Goal: Transaction & Acquisition: Book appointment/travel/reservation

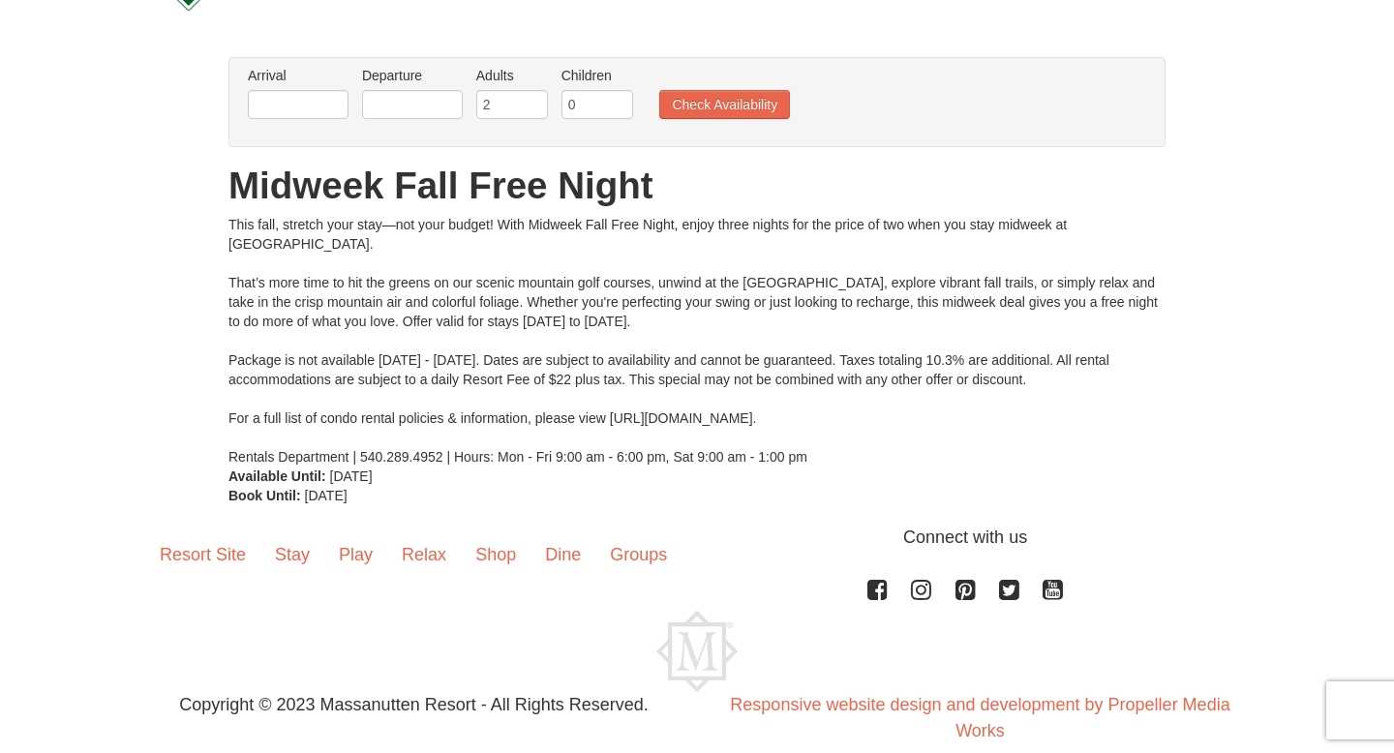
scroll to position [106, 0]
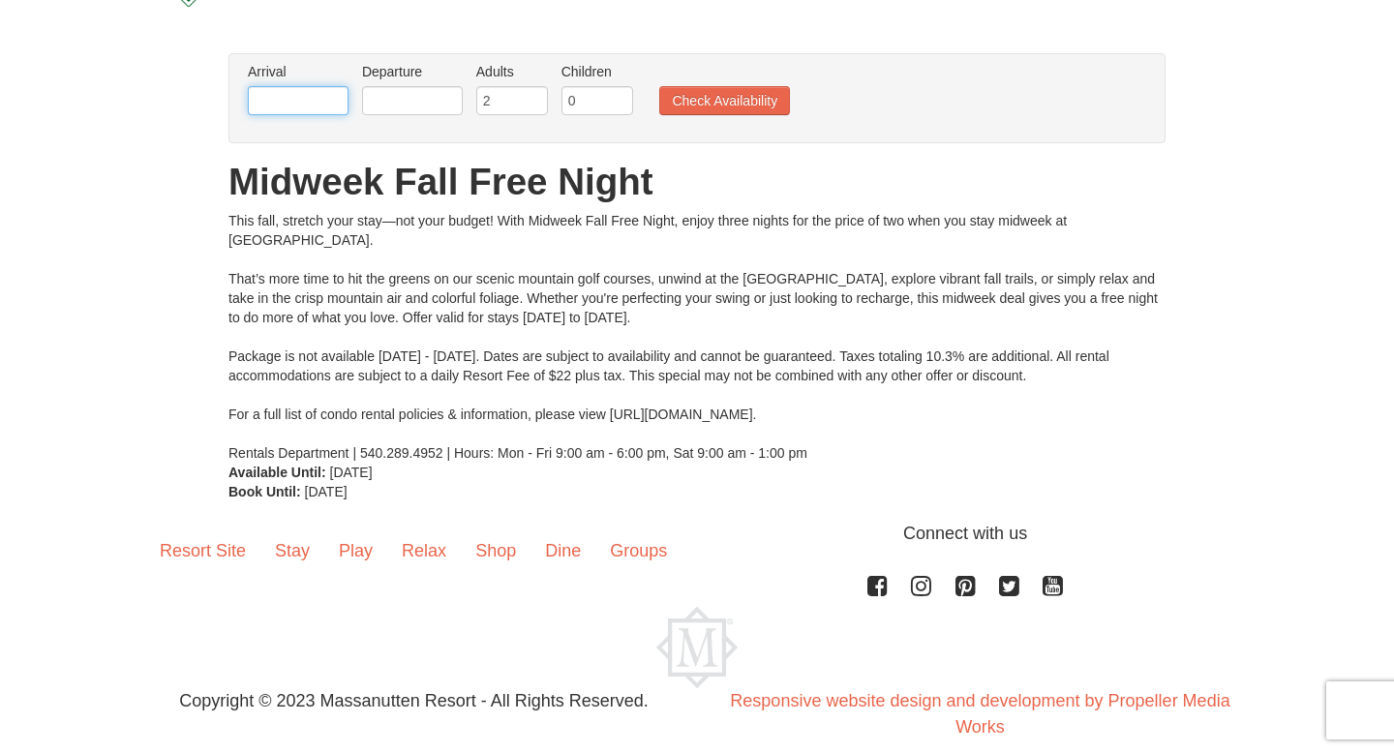
click at [299, 107] on input "text" at bounding box center [298, 100] width 101 height 29
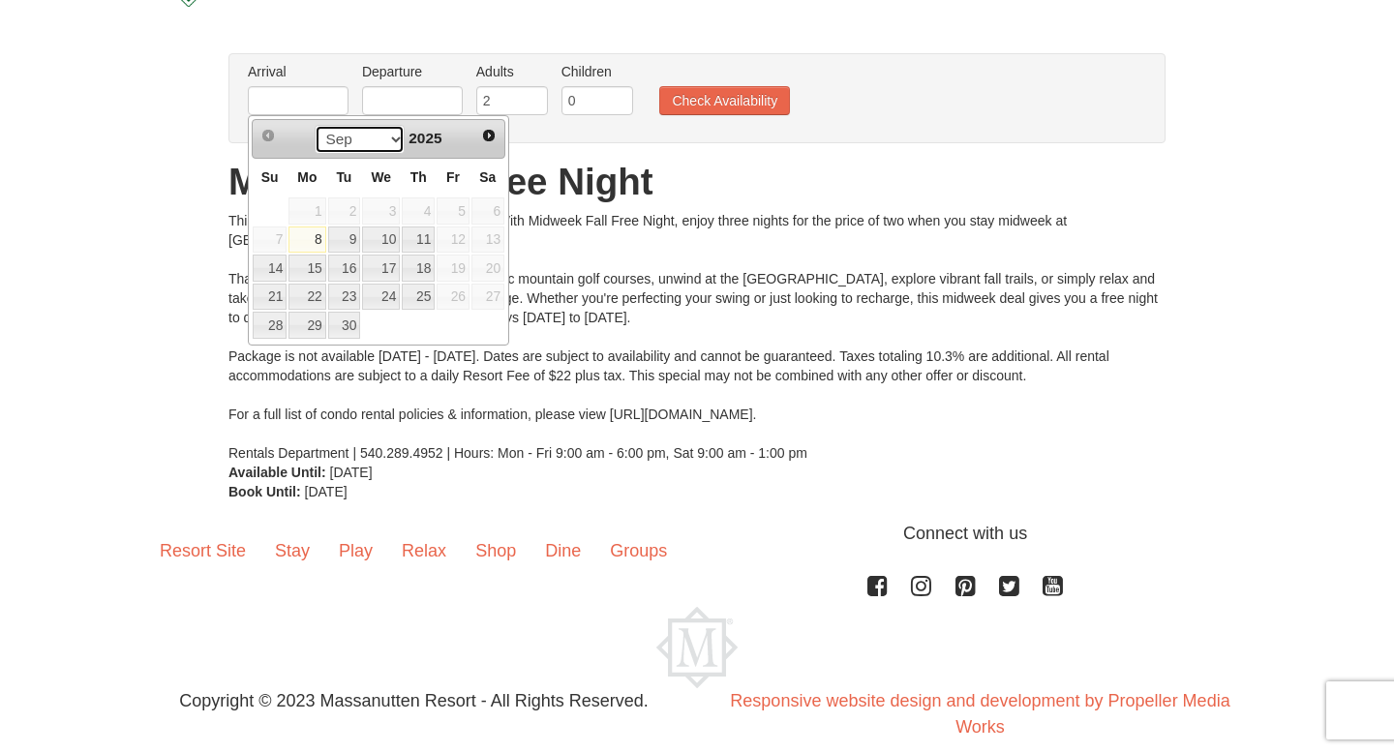
click at [388, 149] on select "Sep Oct Nov Dec" at bounding box center [360, 139] width 90 height 29
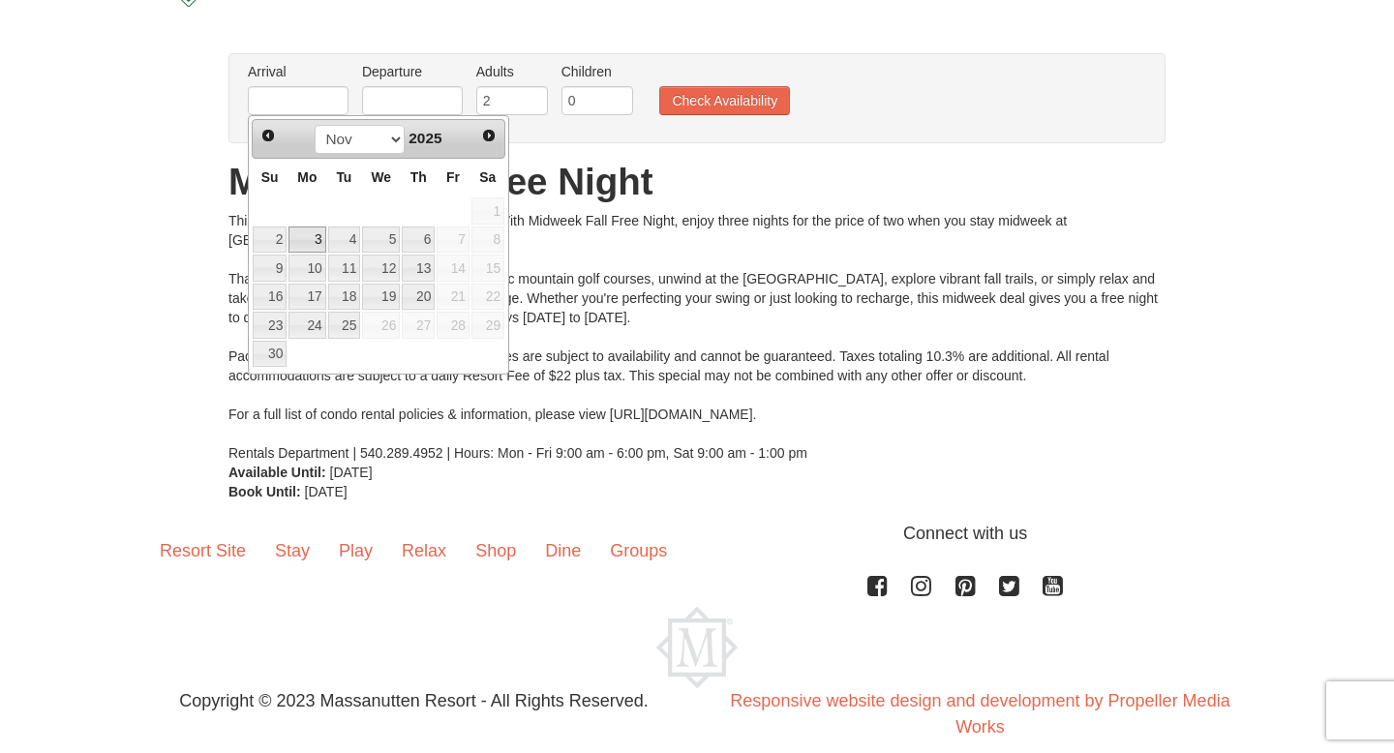
click at [314, 238] on link "3" at bounding box center [307, 240] width 37 height 27
type input "[DATE]"
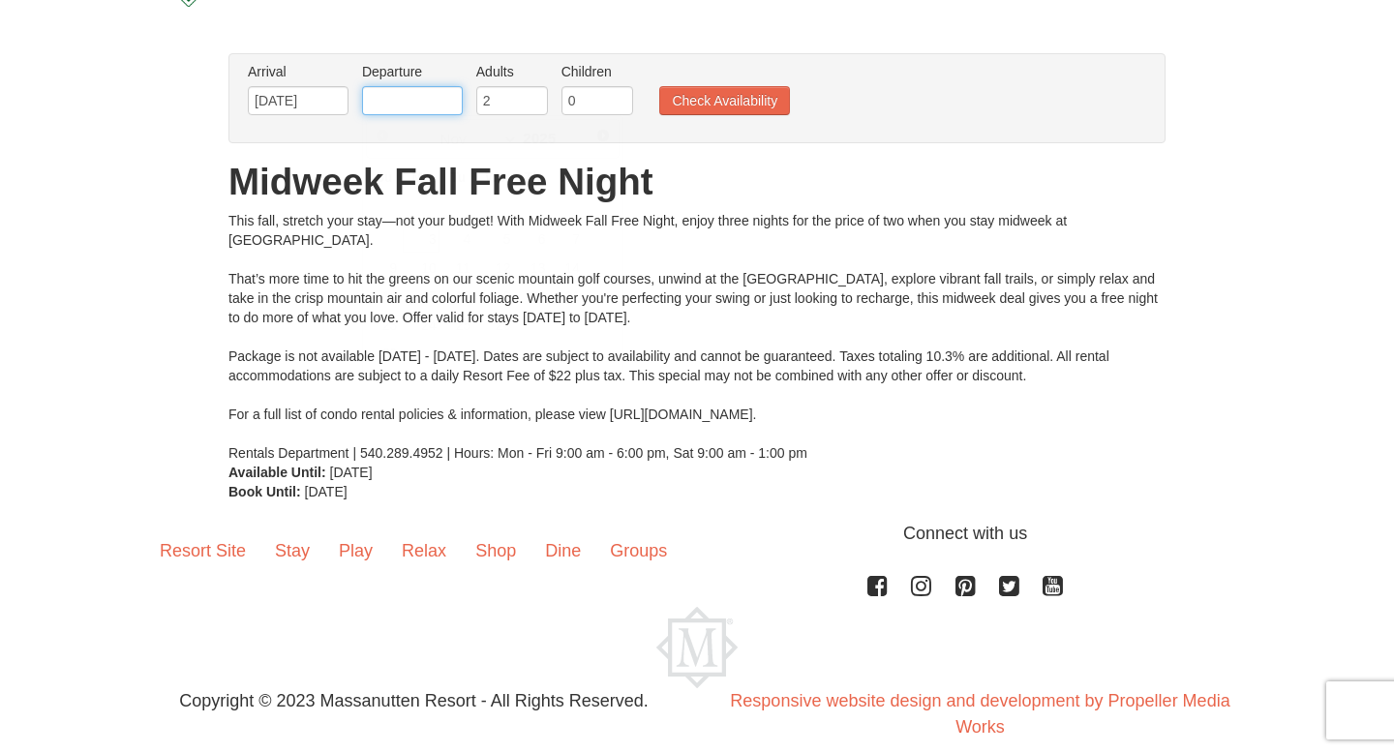
click at [381, 98] on input "text" at bounding box center [412, 100] width 101 height 29
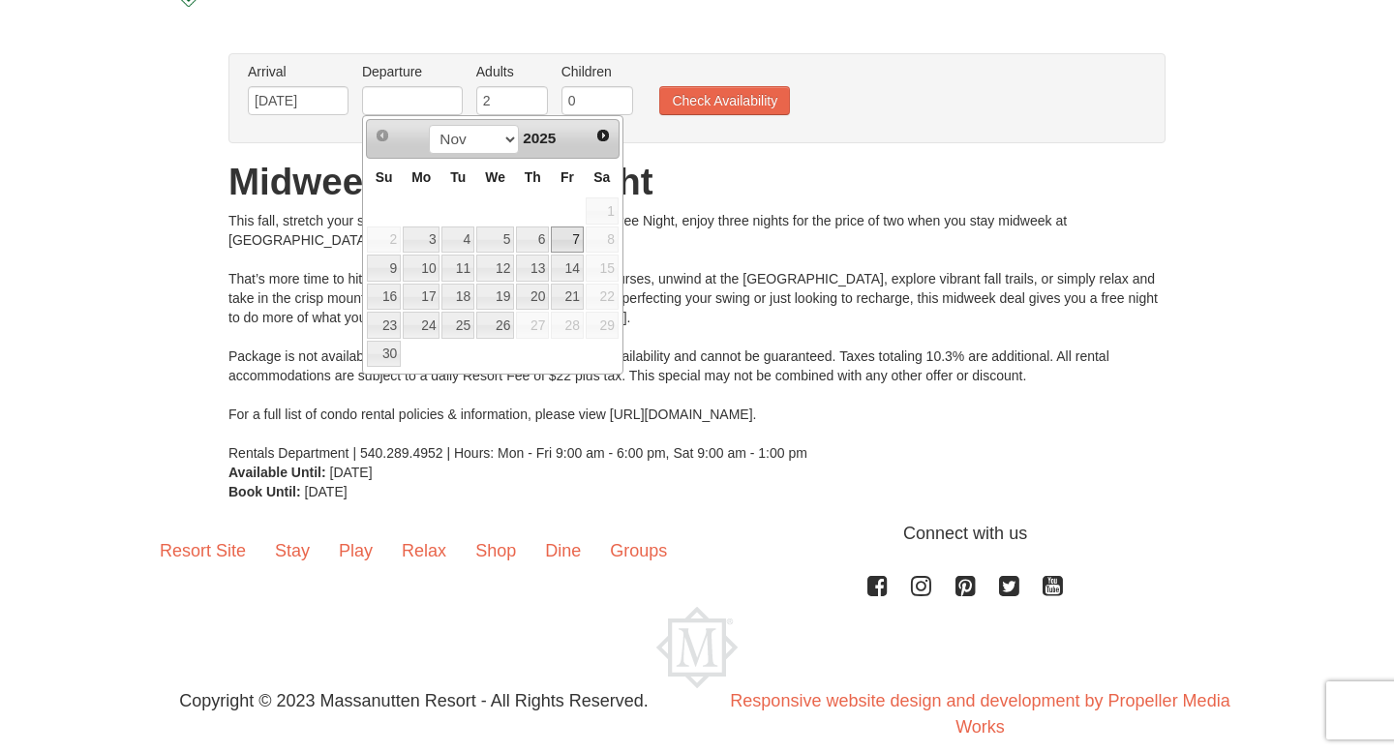
click at [575, 244] on link "7" at bounding box center [567, 240] width 33 height 27
type input "[DATE]"
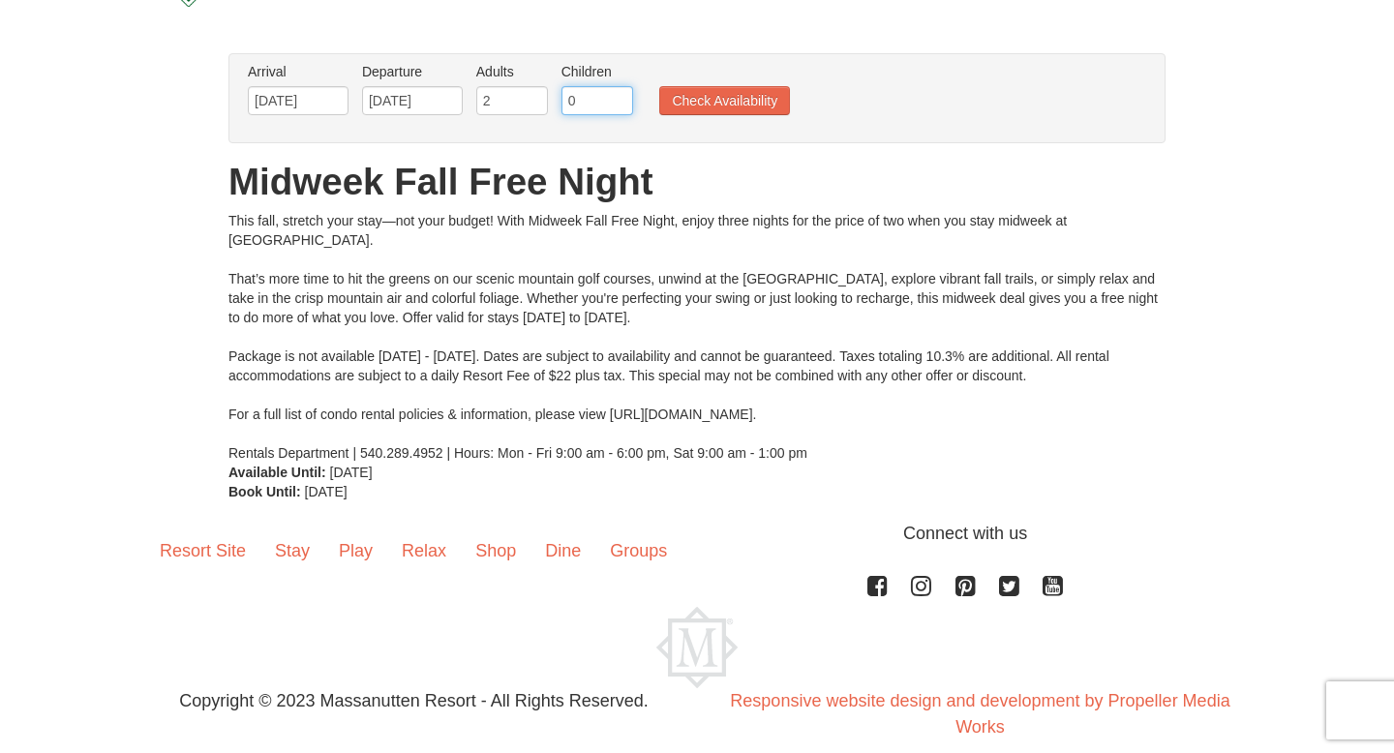
click at [581, 106] on input "0" at bounding box center [598, 100] width 72 height 29
drag, startPoint x: 581, startPoint y: 103, endPoint x: 489, endPoint y: 103, distance: 92.0
click at [489, 103] on ul "Arrival Please format dates MM/DD/YYYY Please format dates MM/DD/YYYY [DATE] De…" at bounding box center [687, 93] width 888 height 63
type input "3"
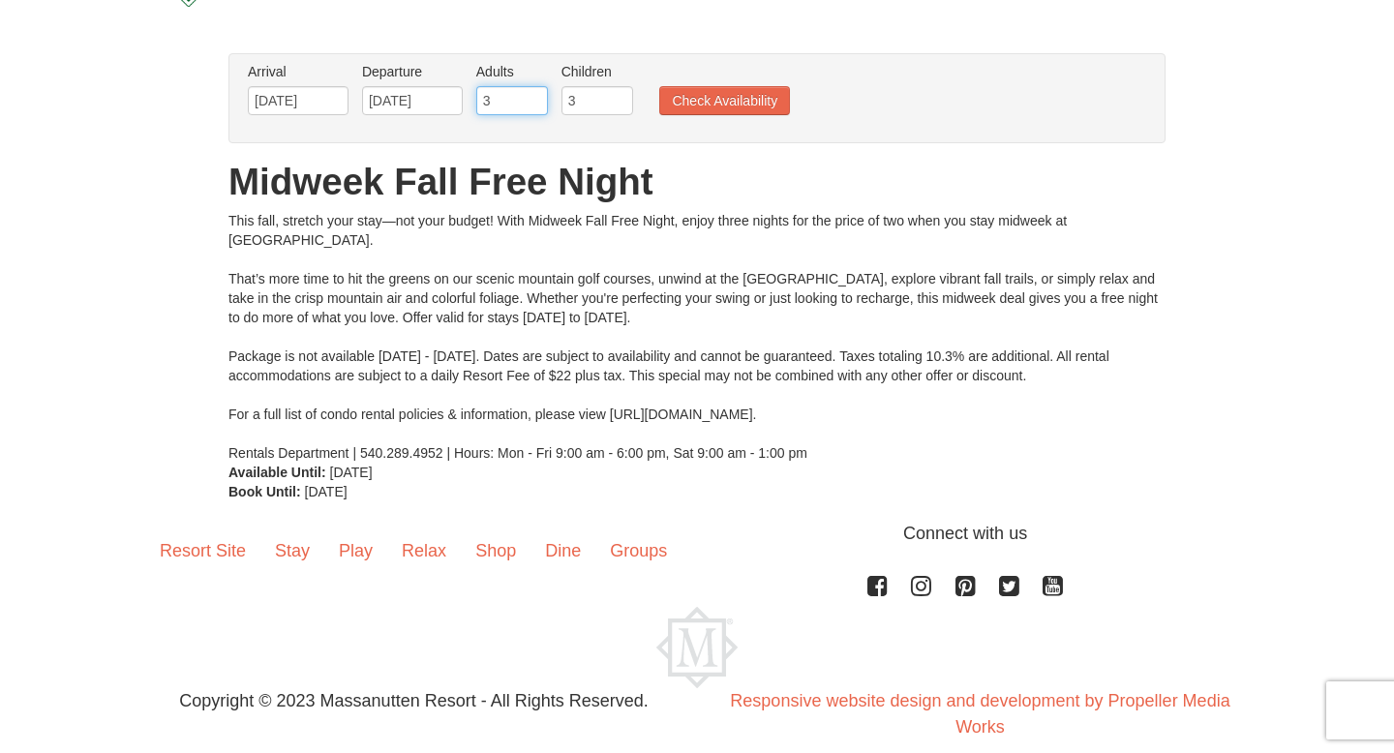
click at [533, 98] on input "3" at bounding box center [512, 100] width 72 height 29
click at [722, 103] on button "Check Availability" at bounding box center [724, 100] width 131 height 29
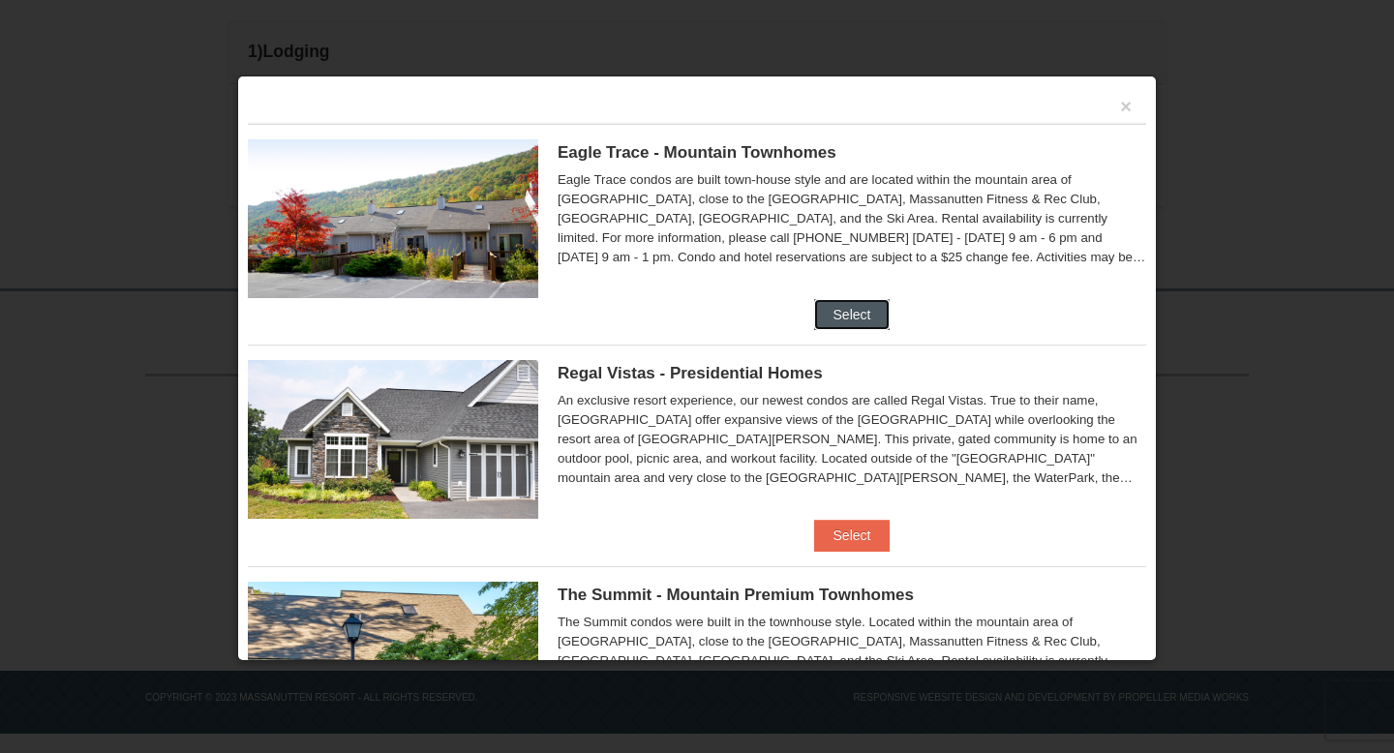
click at [842, 310] on button "Select" at bounding box center [852, 314] width 76 height 31
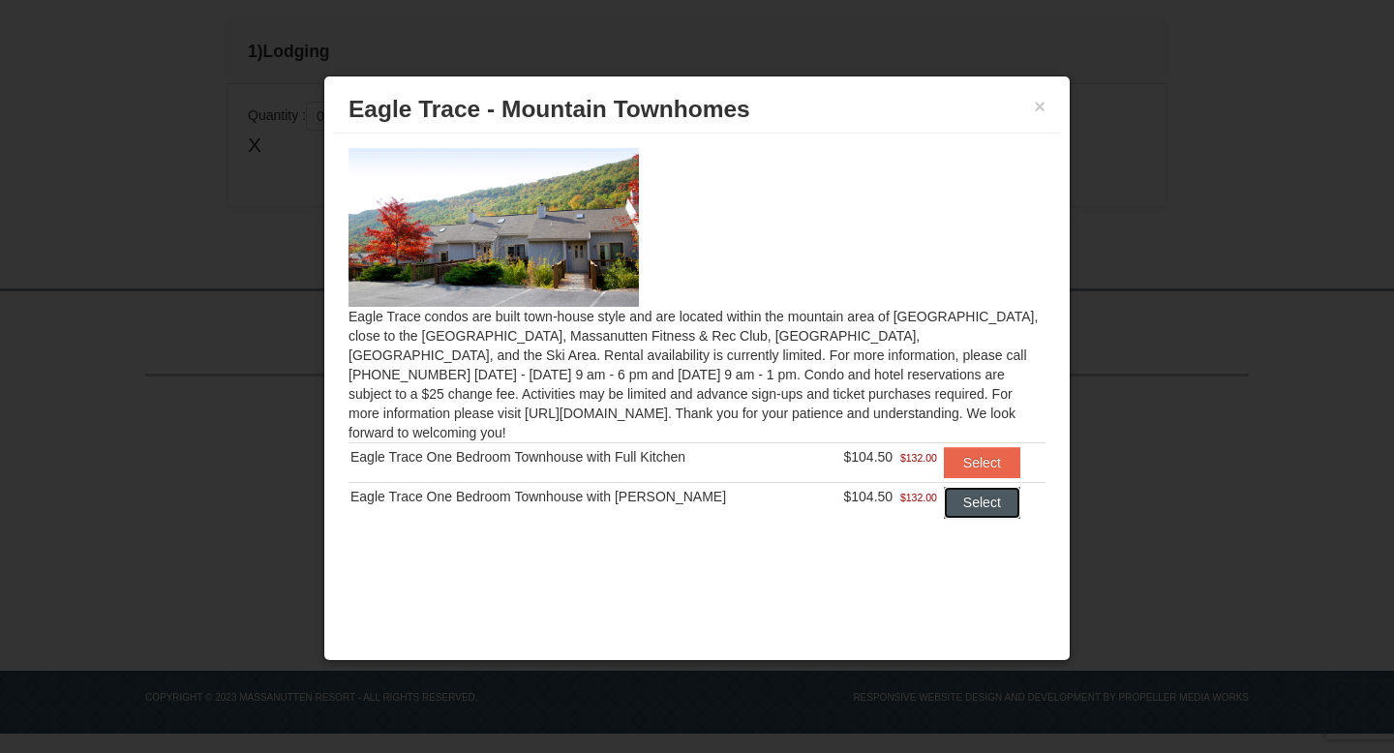
click at [963, 487] on button "Select" at bounding box center [982, 502] width 76 height 31
